Goal: Find specific page/section

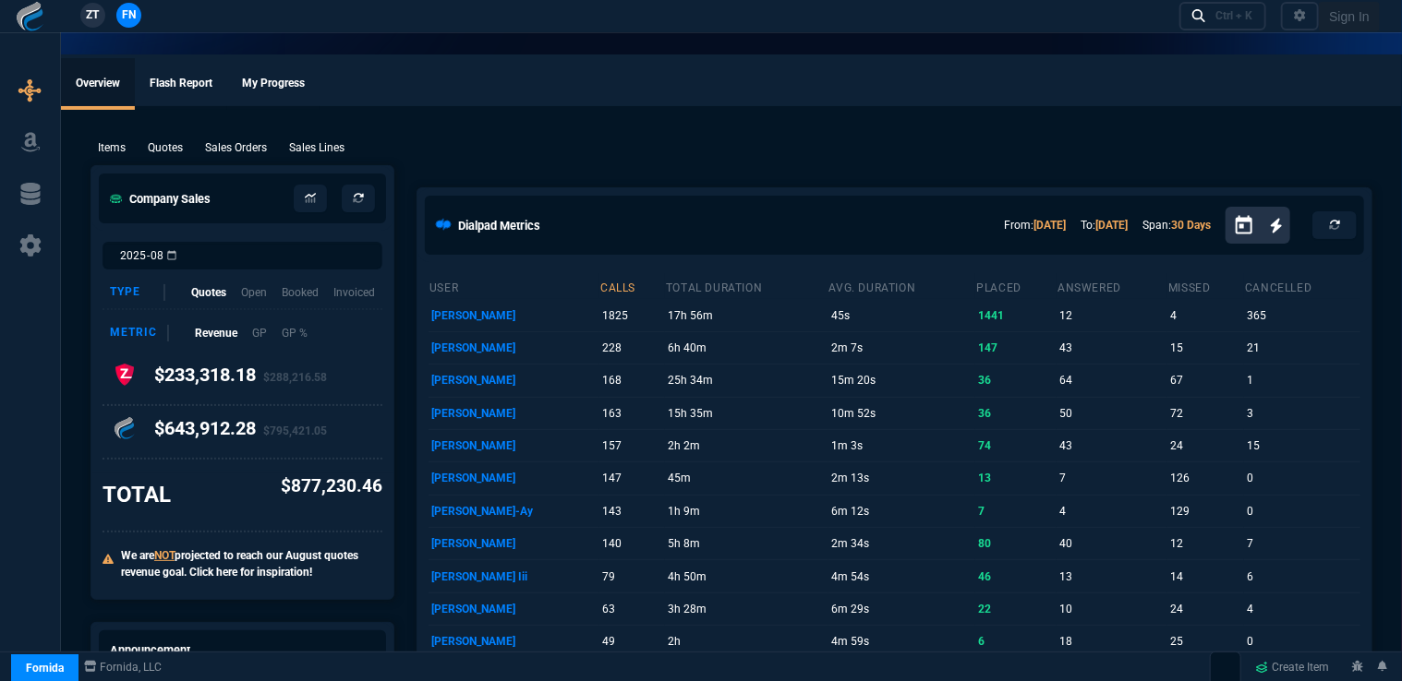
select select "16: [PERSON_NAME]"
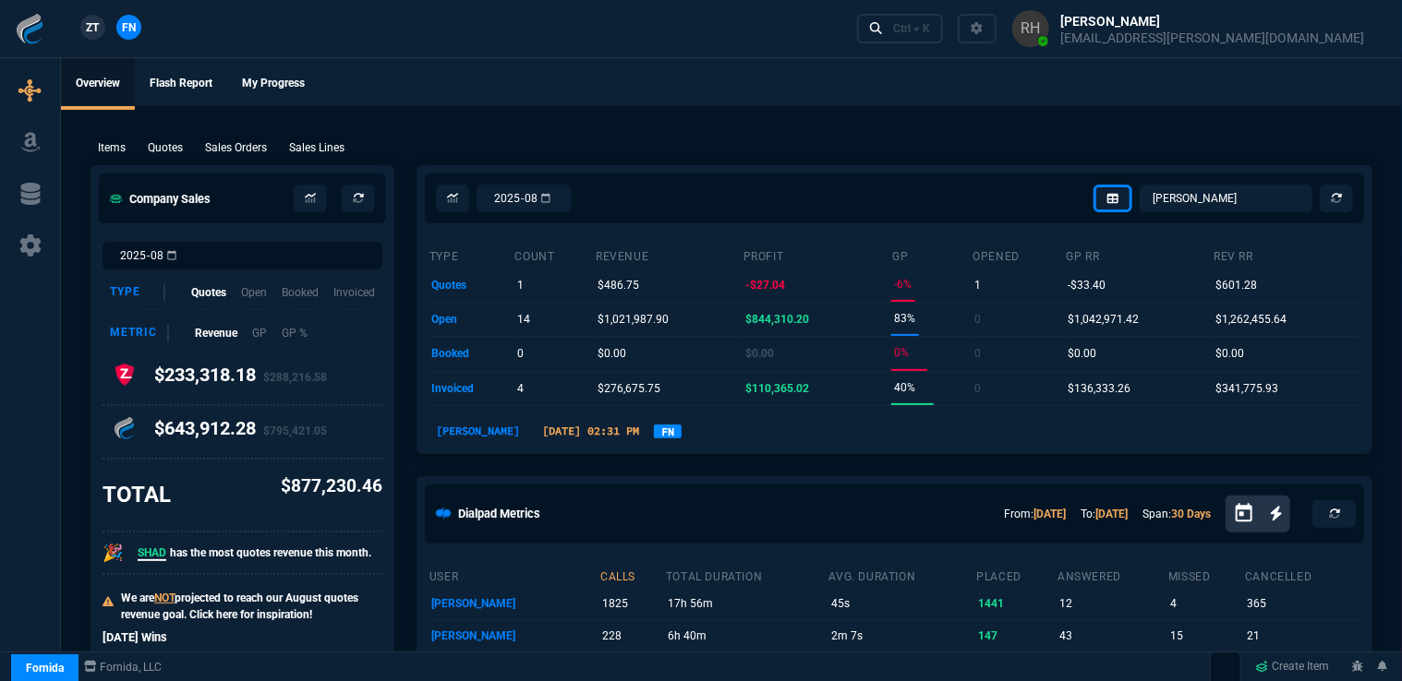
click at [115, 145] on p "Items" at bounding box center [112, 147] width 28 height 17
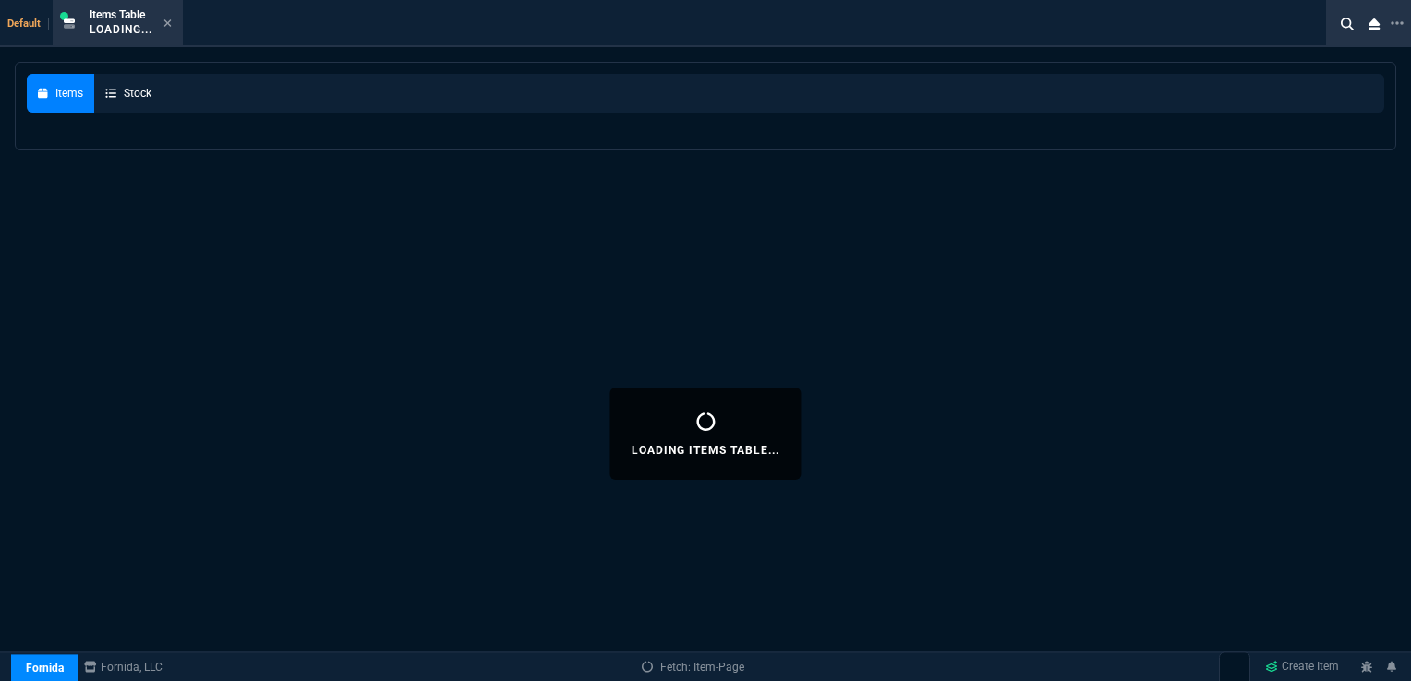
select select
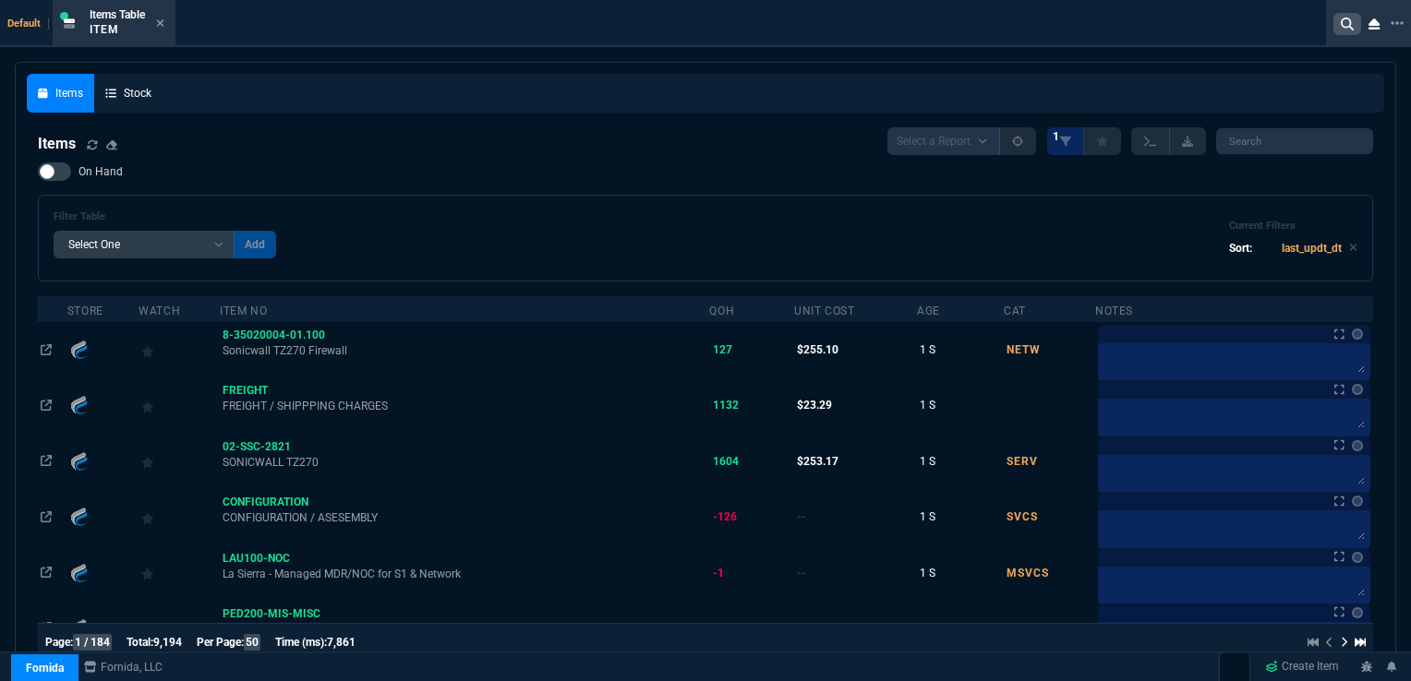
click at [1344, 29] on icon at bounding box center [1347, 24] width 13 height 13
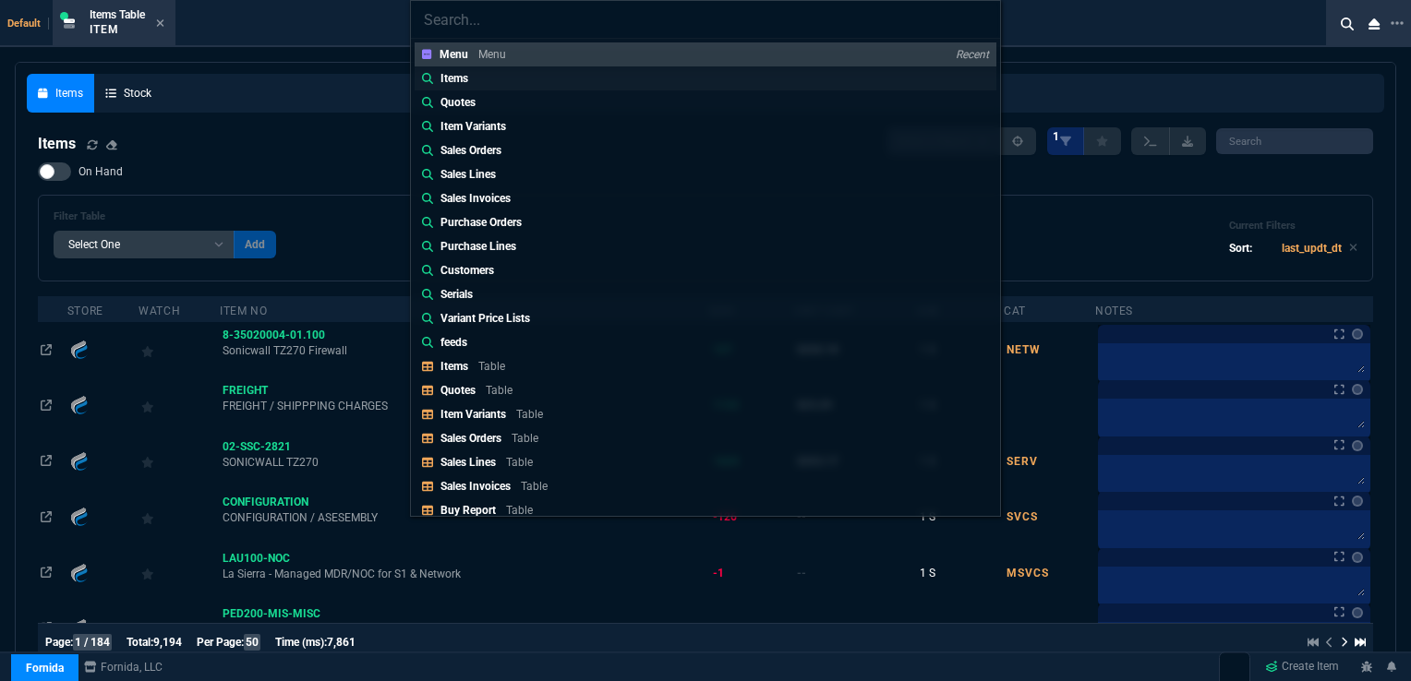
click at [464, 77] on p "Items" at bounding box center [454, 78] width 28 height 17
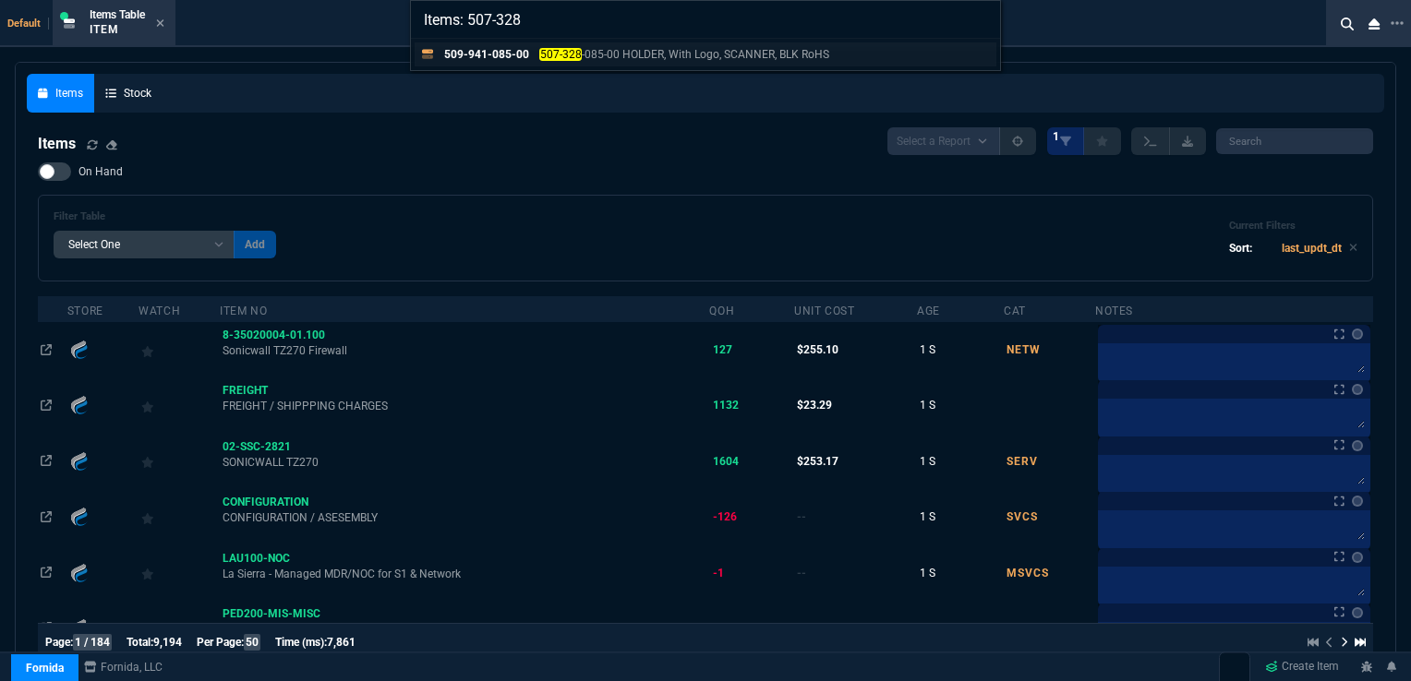
type input "Items: 507-328"
click at [499, 50] on p "509-941-085-00" at bounding box center [484, 54] width 89 height 17
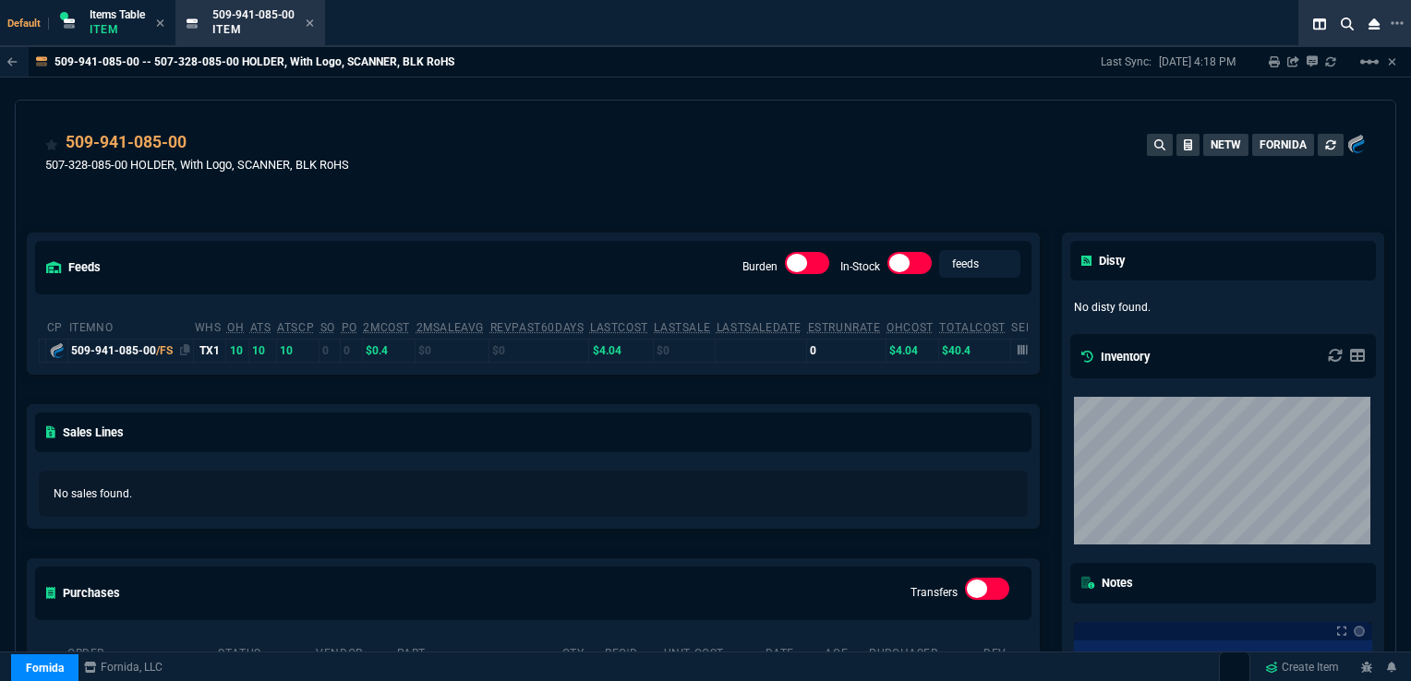
click at [179, 350] on div "509-941-085-00 /FS" at bounding box center [130, 351] width 119 height 17
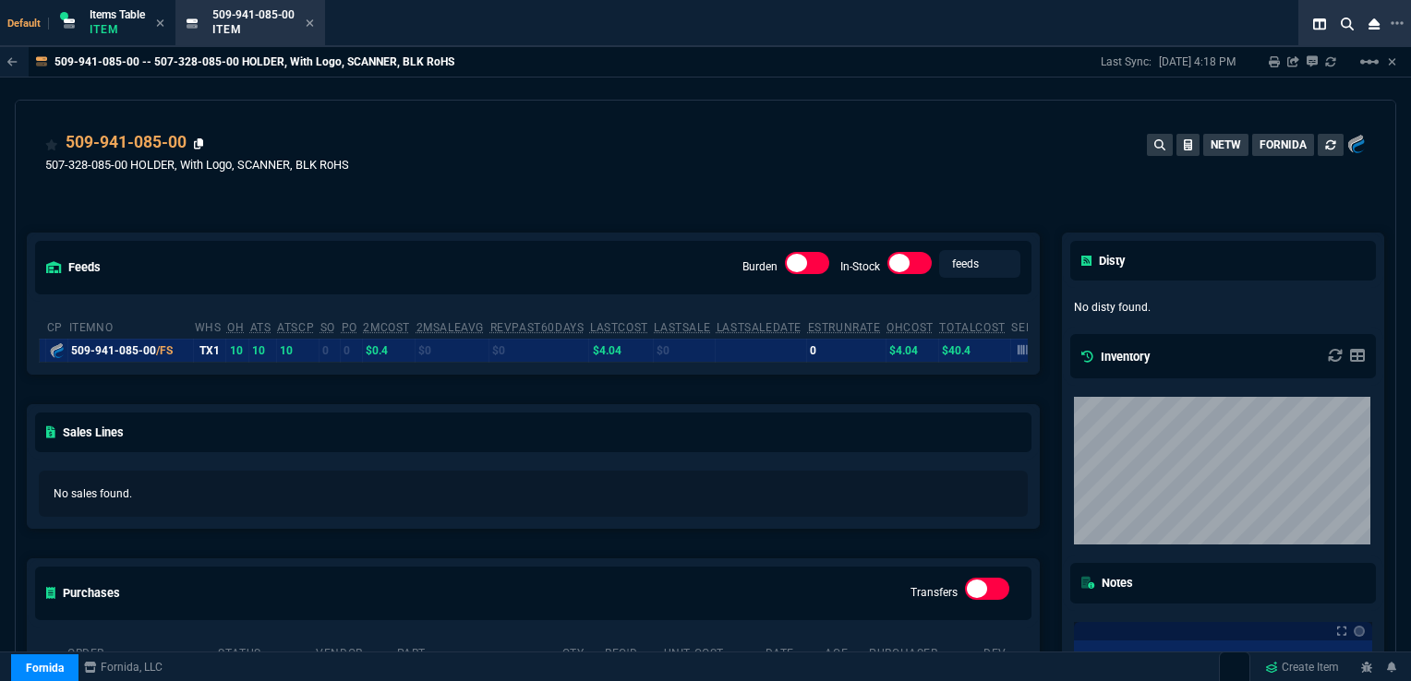
click at [198, 143] on icon at bounding box center [199, 144] width 10 height 11
